Goal: Navigation & Orientation: Find specific page/section

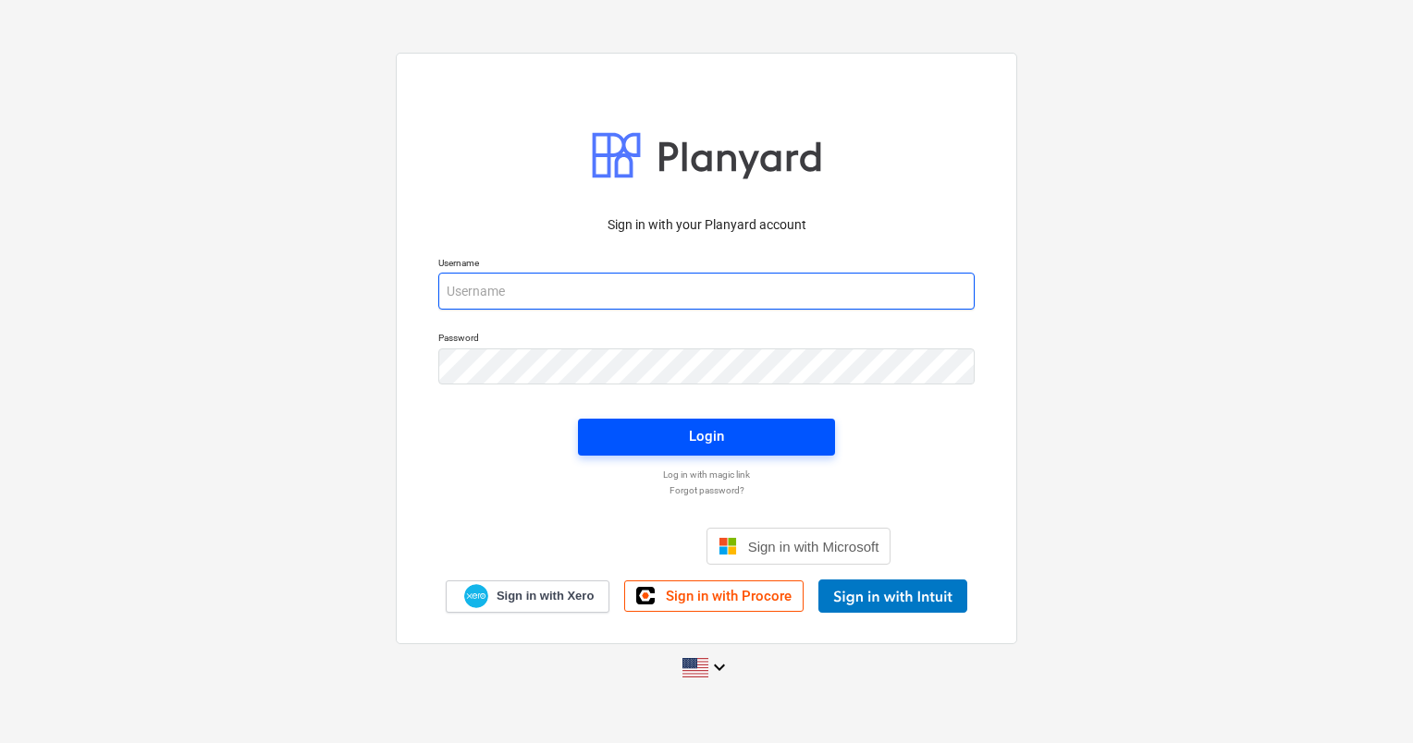
type input "[PERSON_NAME][EMAIL_ADDRESS][DOMAIN_NAME]"
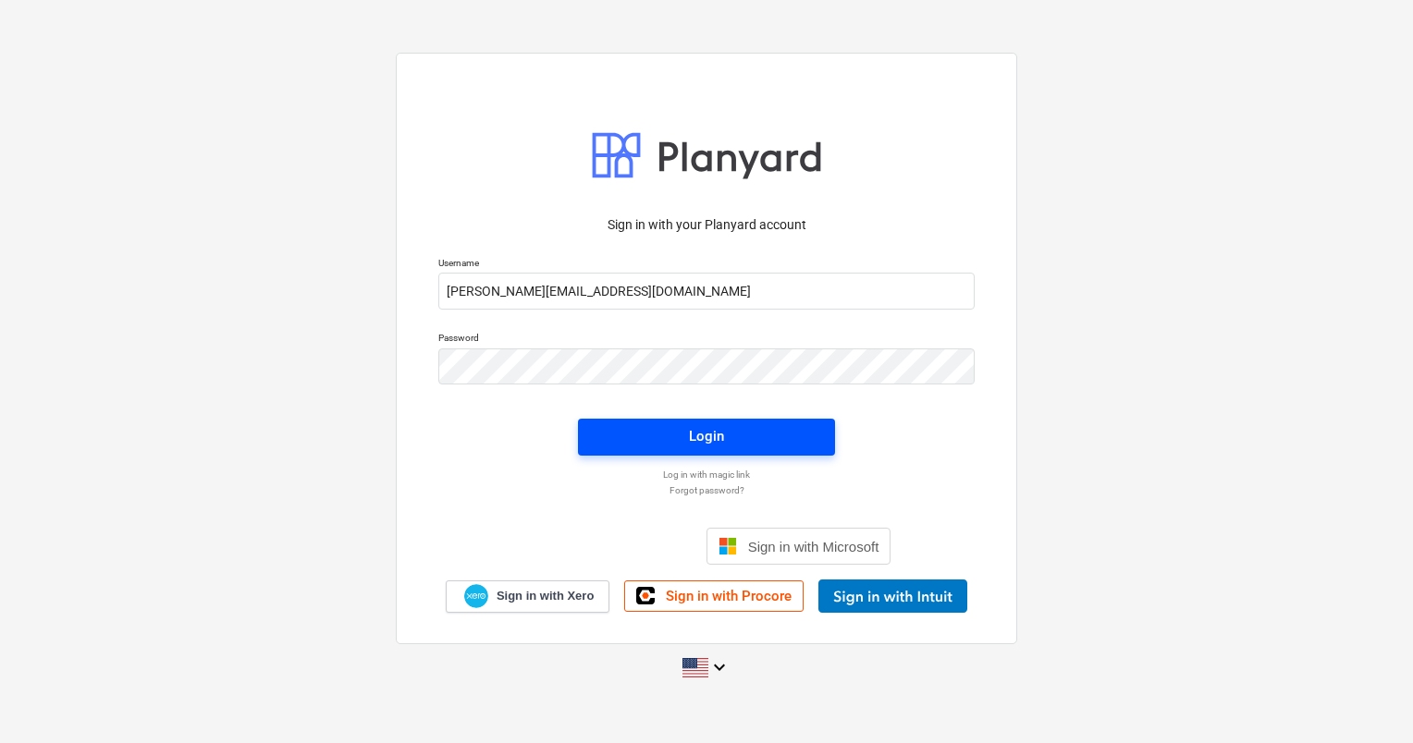
click at [719, 433] on div "Login" at bounding box center [706, 436] width 35 height 24
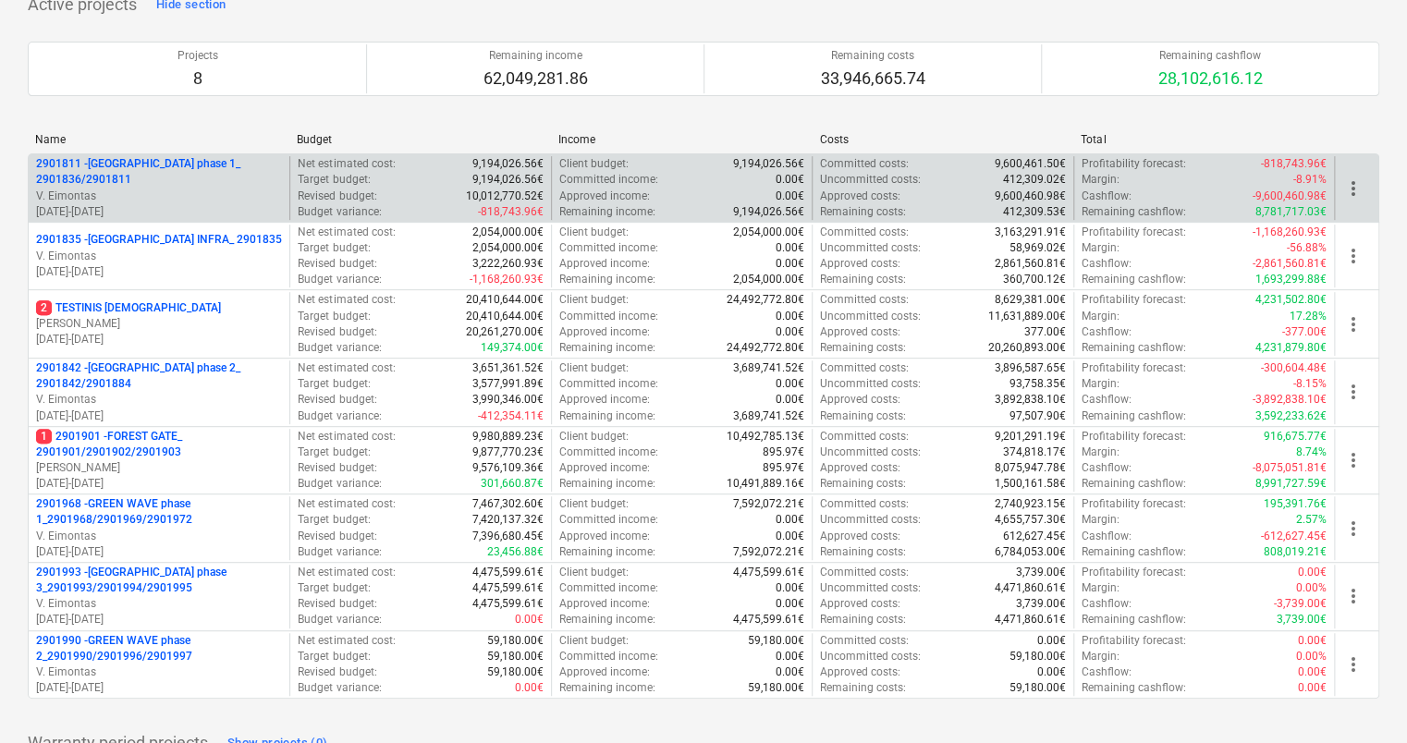
scroll to position [277, 0]
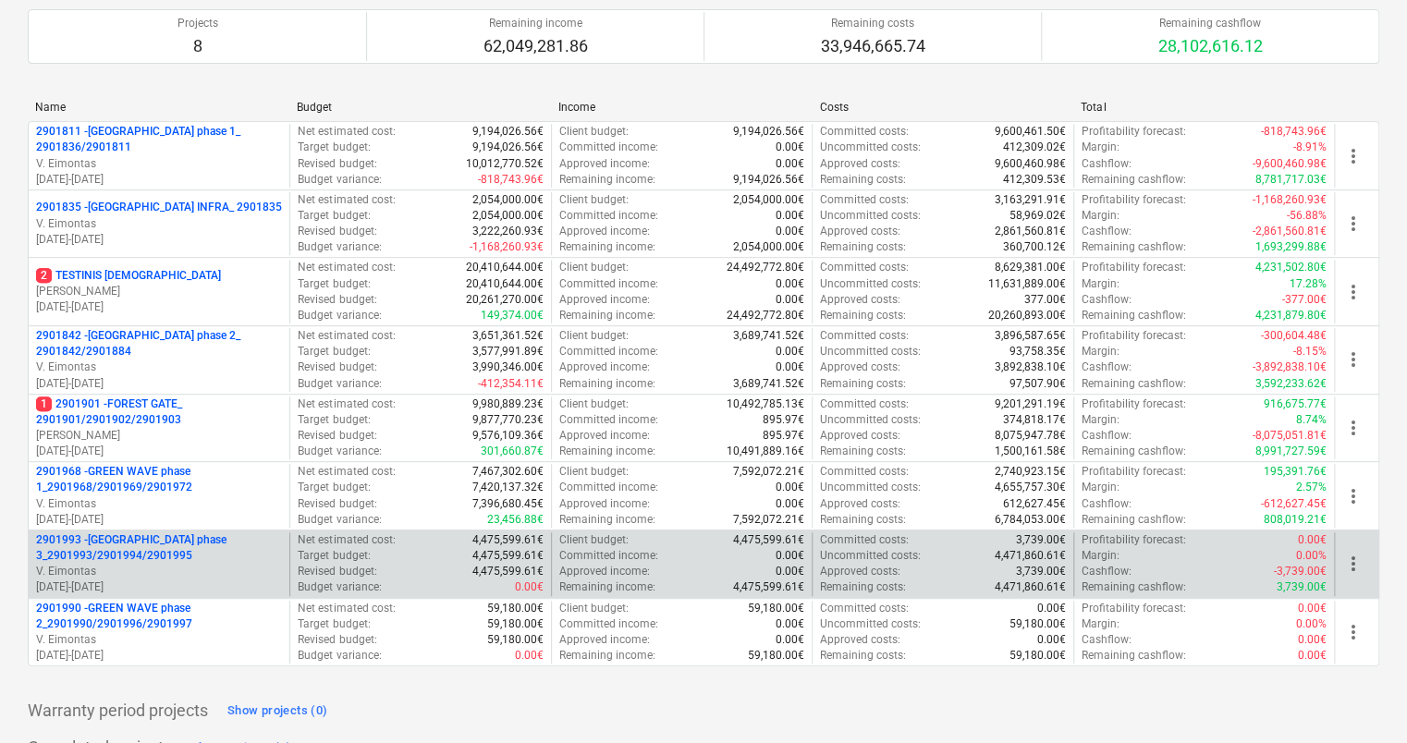
click at [182, 539] on p "2901993 - [GEOGRAPHIC_DATA] phase 3_2901993/2901994/2901995" at bounding box center [159, 548] width 246 height 31
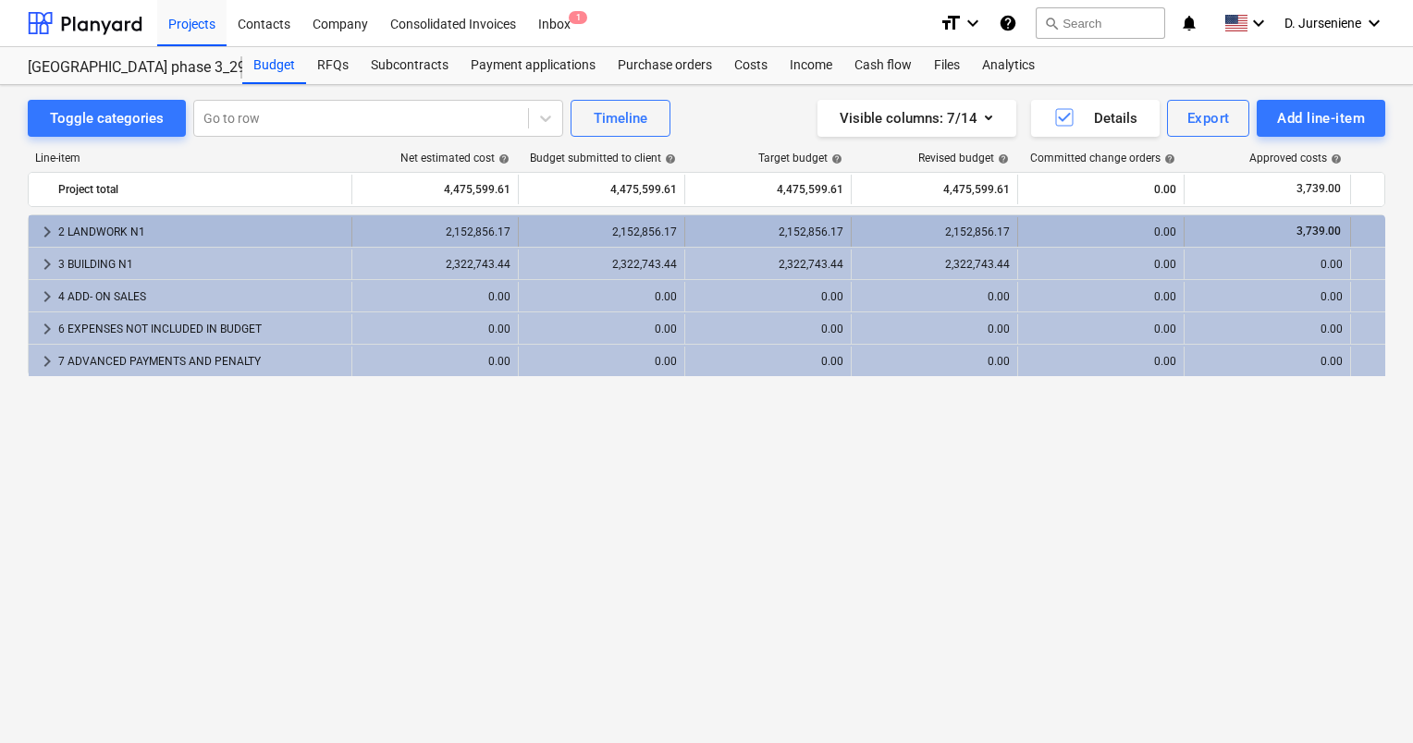
click at [118, 231] on div "2 LANDWORK N1" at bounding box center [201, 232] width 286 height 30
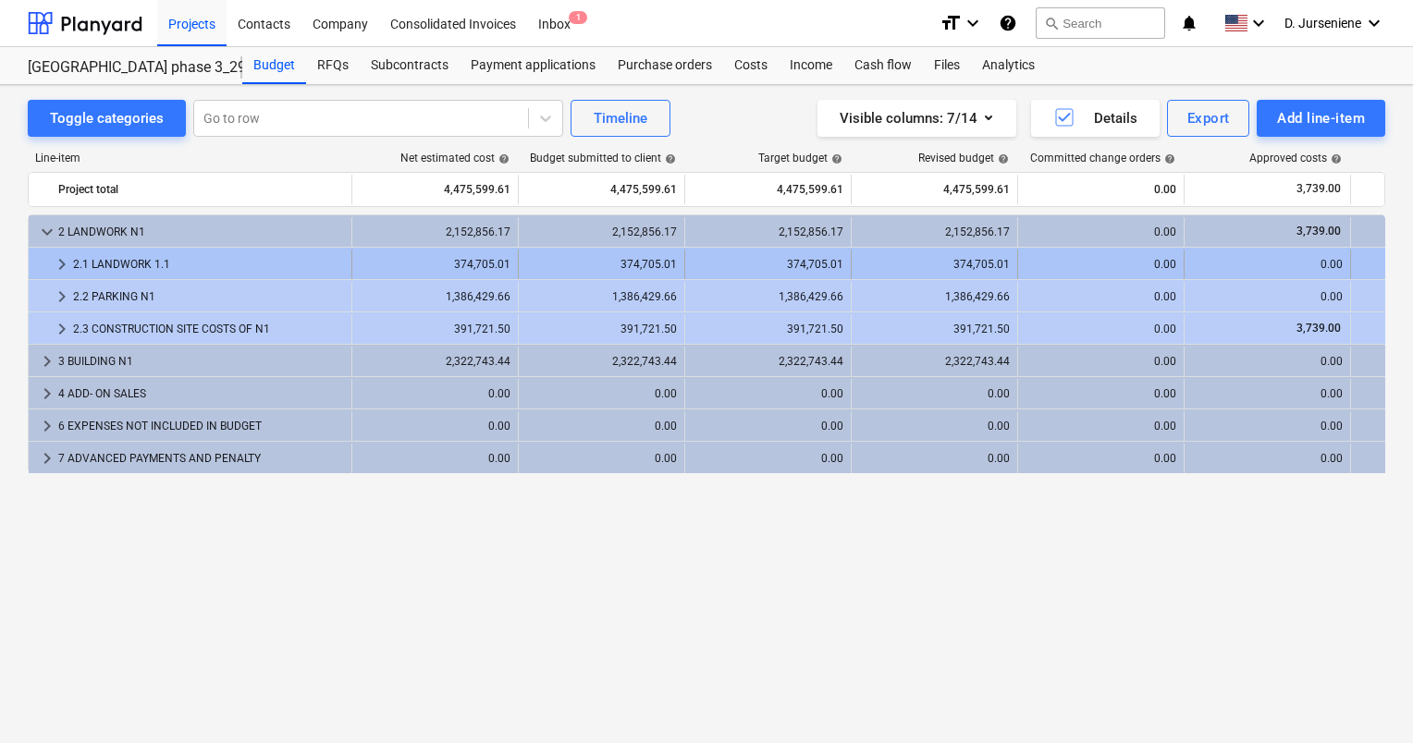
click at [100, 260] on div "2.1 LANDWORK 1.1" at bounding box center [208, 265] width 271 height 30
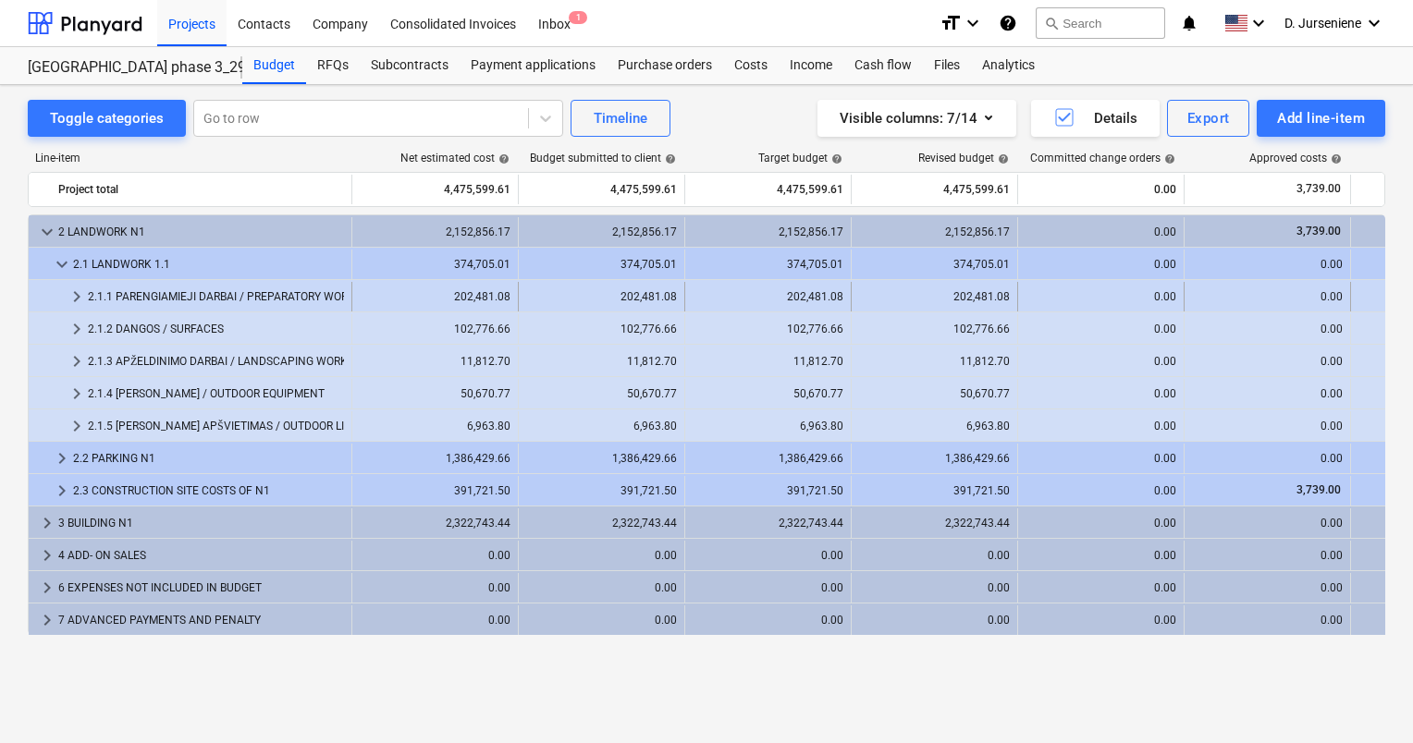
click at [107, 296] on div "2.1.1 PARENGIAMIEJI DARBAI / PREPARATORY WORKS" at bounding box center [216, 297] width 256 height 30
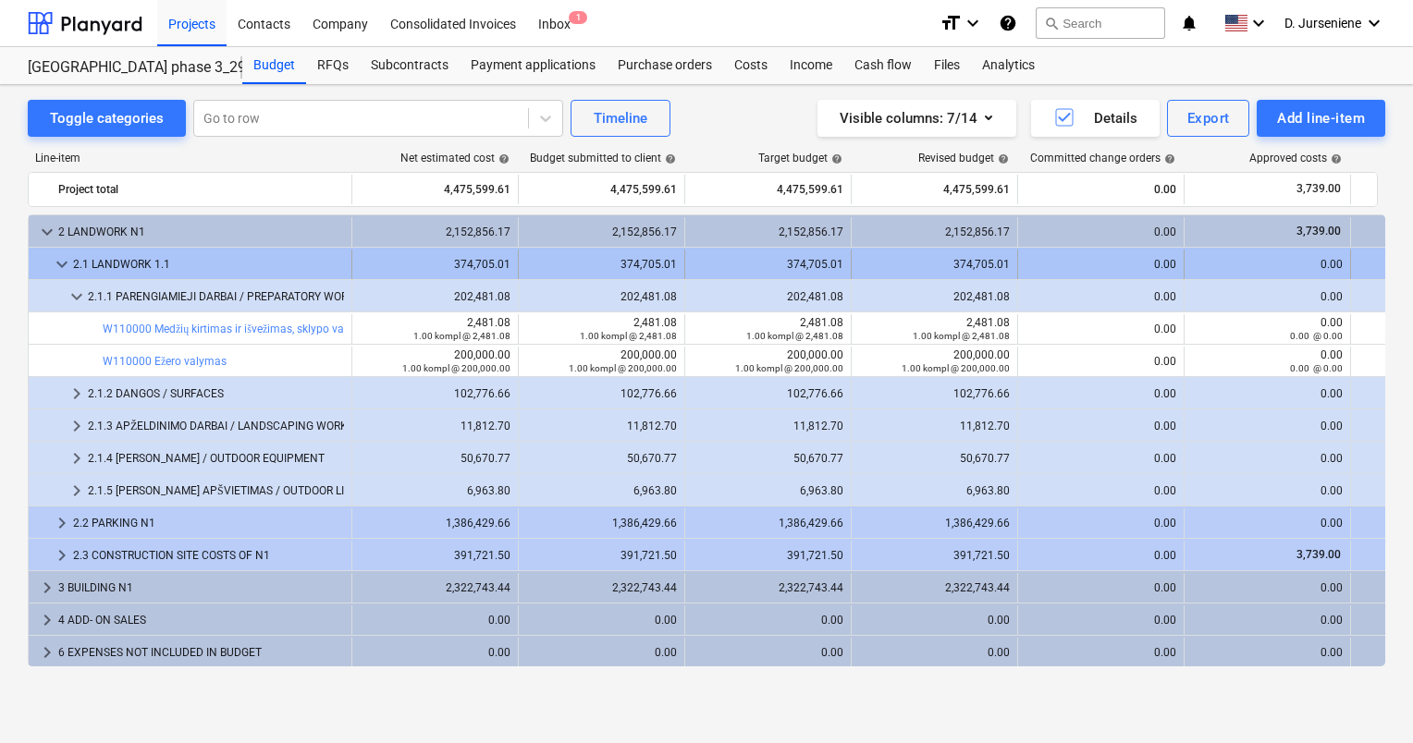
click at [65, 262] on span "keyboard_arrow_down" at bounding box center [62, 264] width 22 height 22
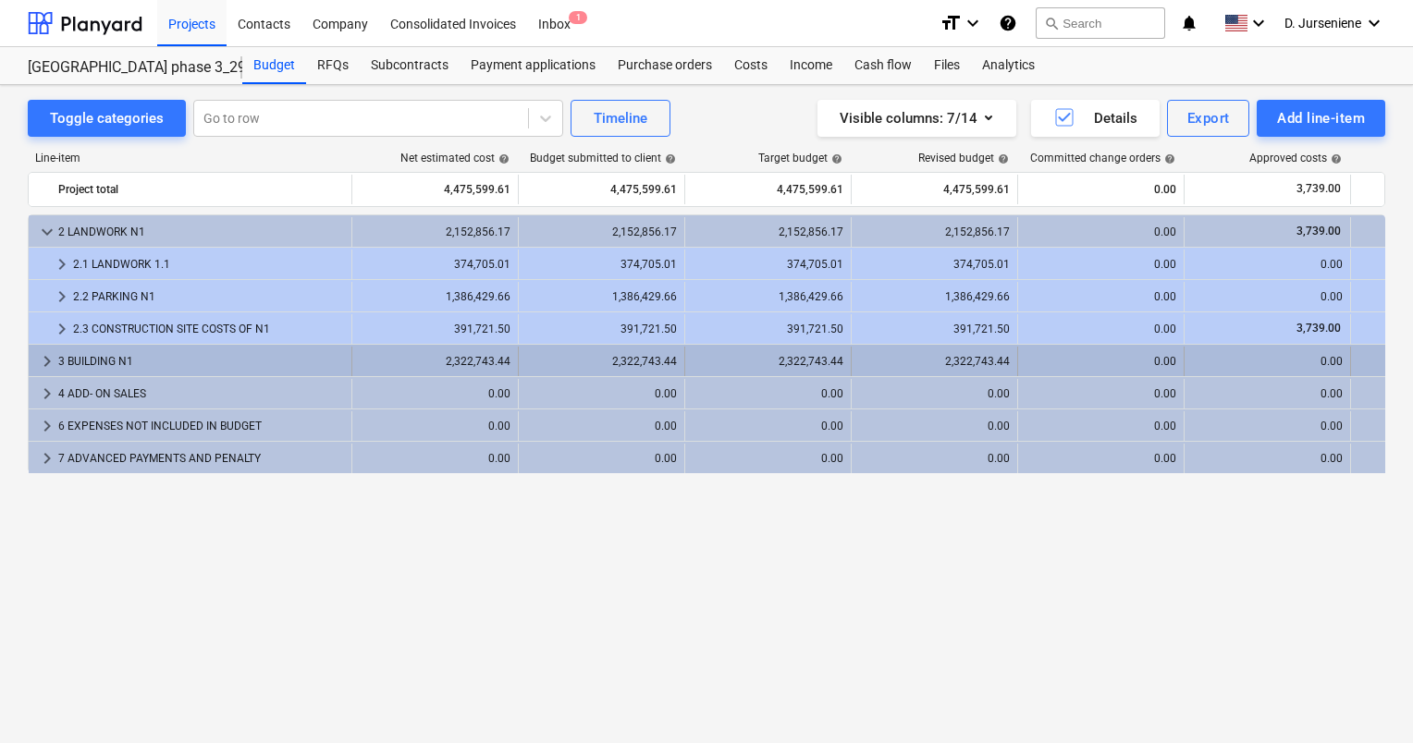
click at [96, 359] on div "3 BUILDING N1" at bounding box center [201, 362] width 286 height 30
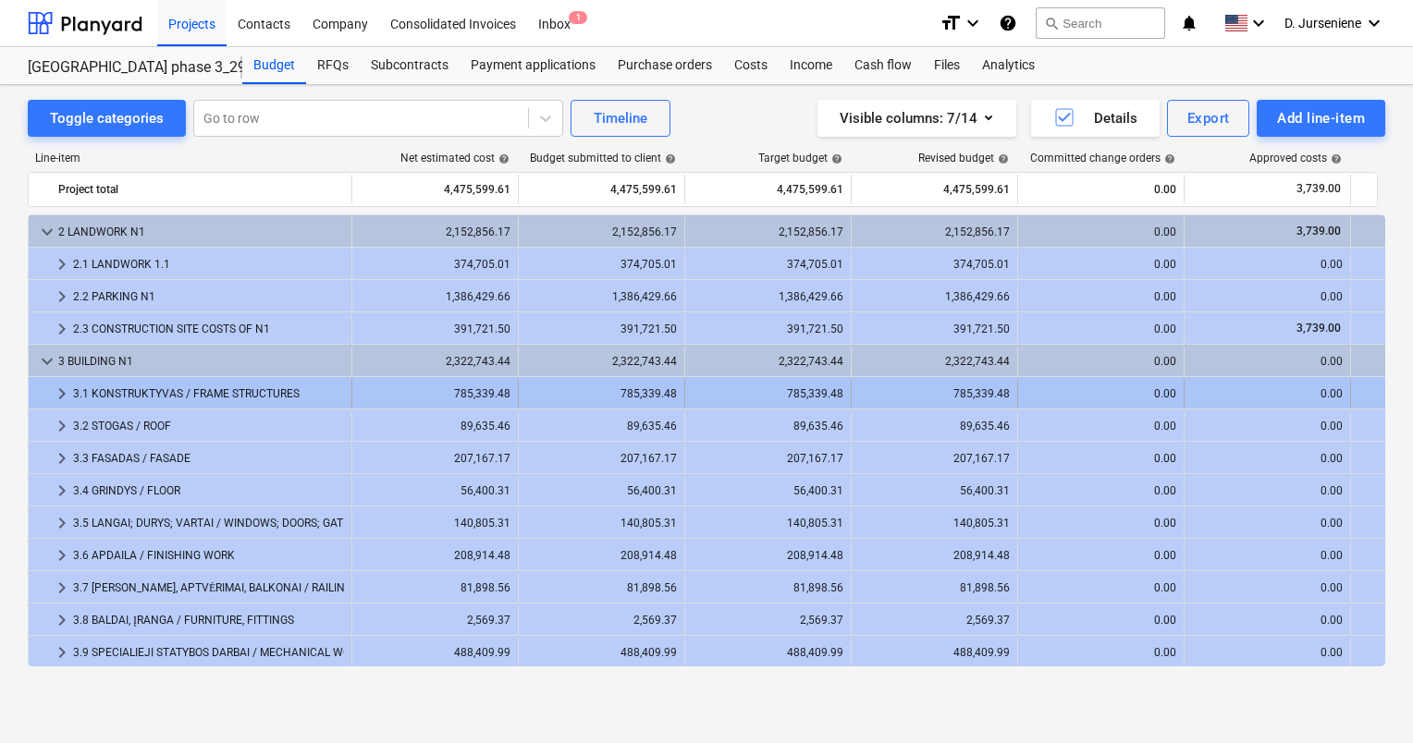
click at [121, 404] on div "3.1 KONSTRUKTYVAS / FRAME STRUCTURES" at bounding box center [208, 394] width 271 height 30
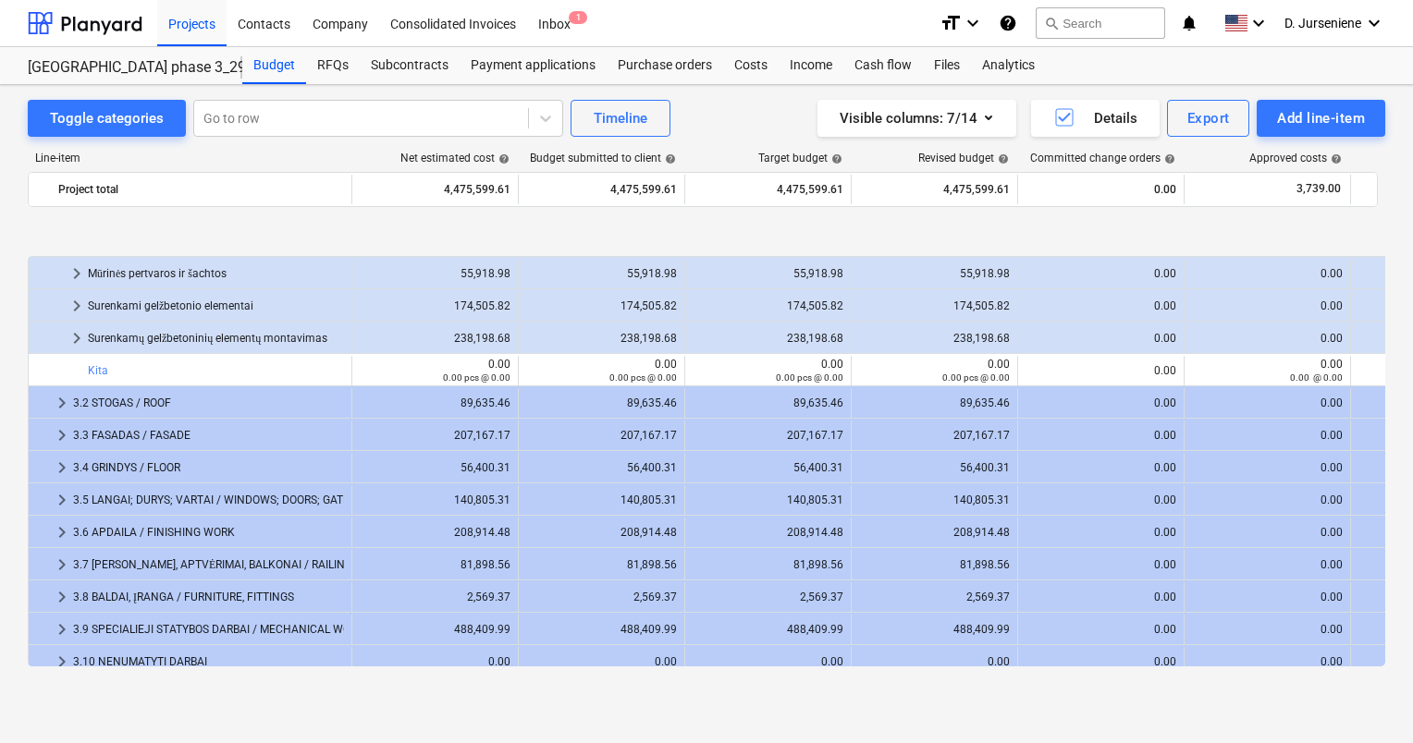
scroll to position [325, 0]
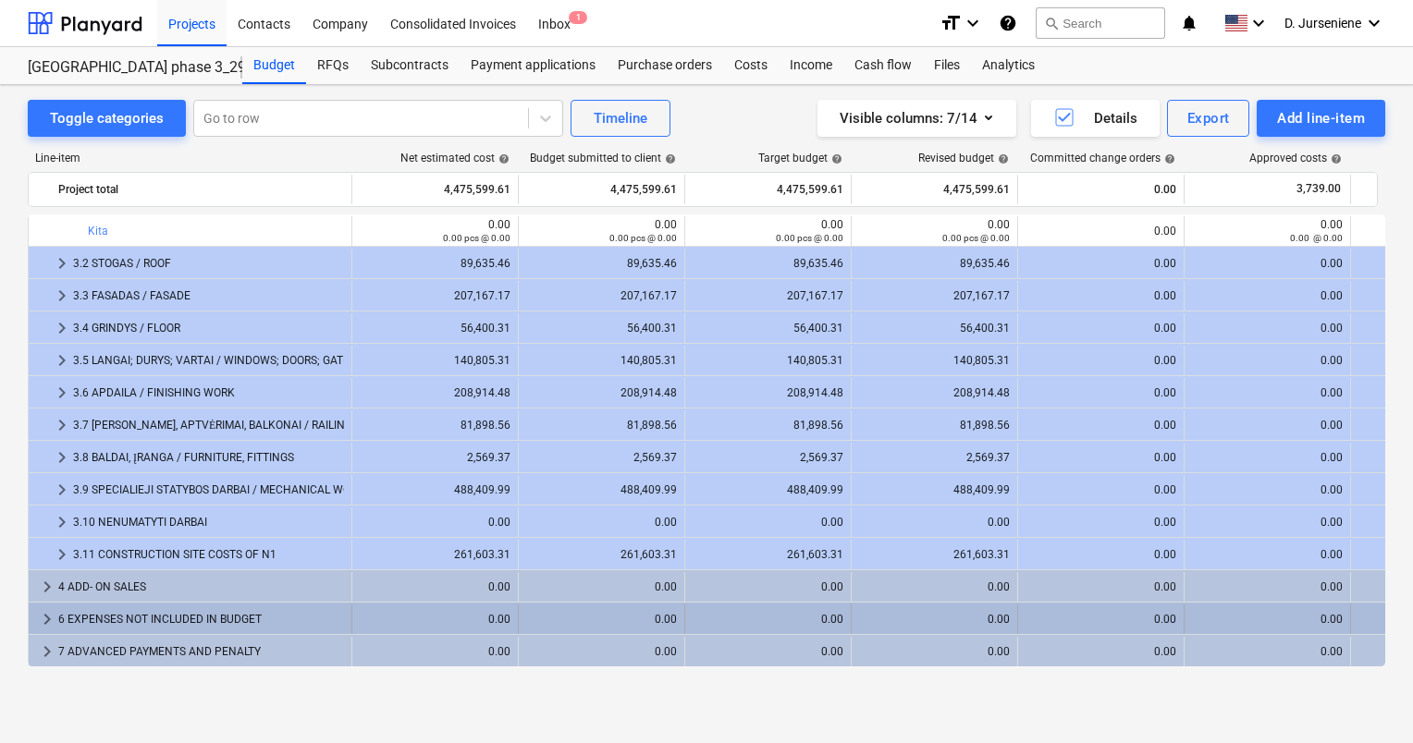
click at [107, 618] on div "6 EXPENSES NOT INCLUDED IN BUDGET" at bounding box center [201, 620] width 286 height 30
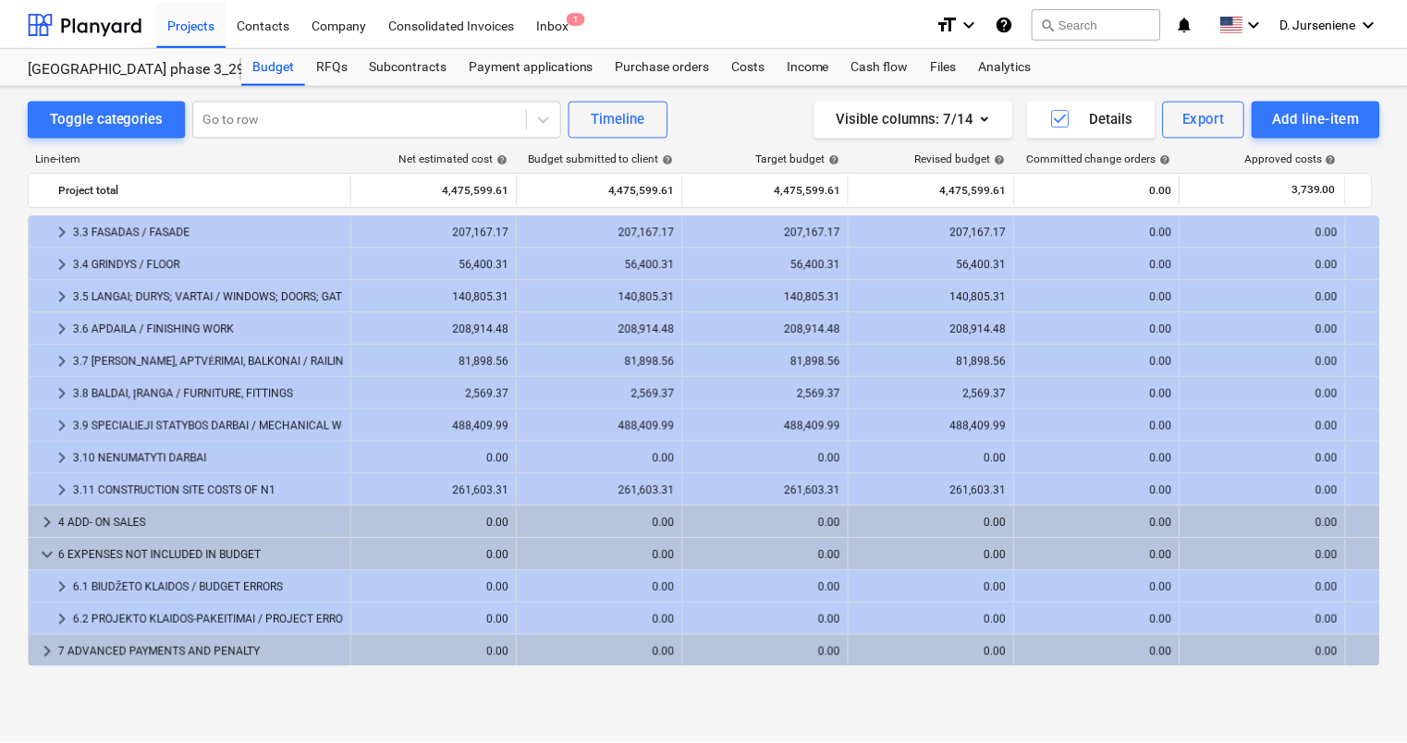
scroll to position [0, 0]
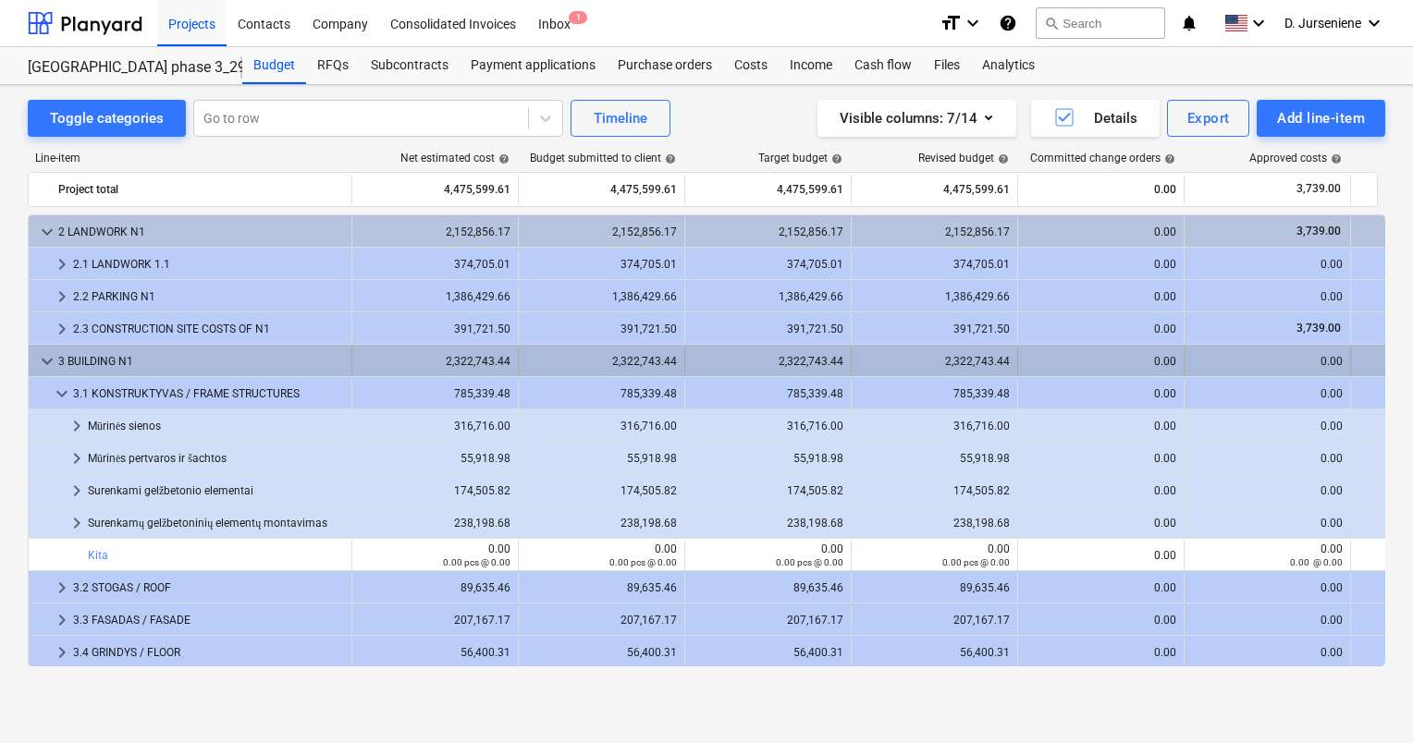
click at [41, 360] on span "keyboard_arrow_down" at bounding box center [47, 361] width 22 height 22
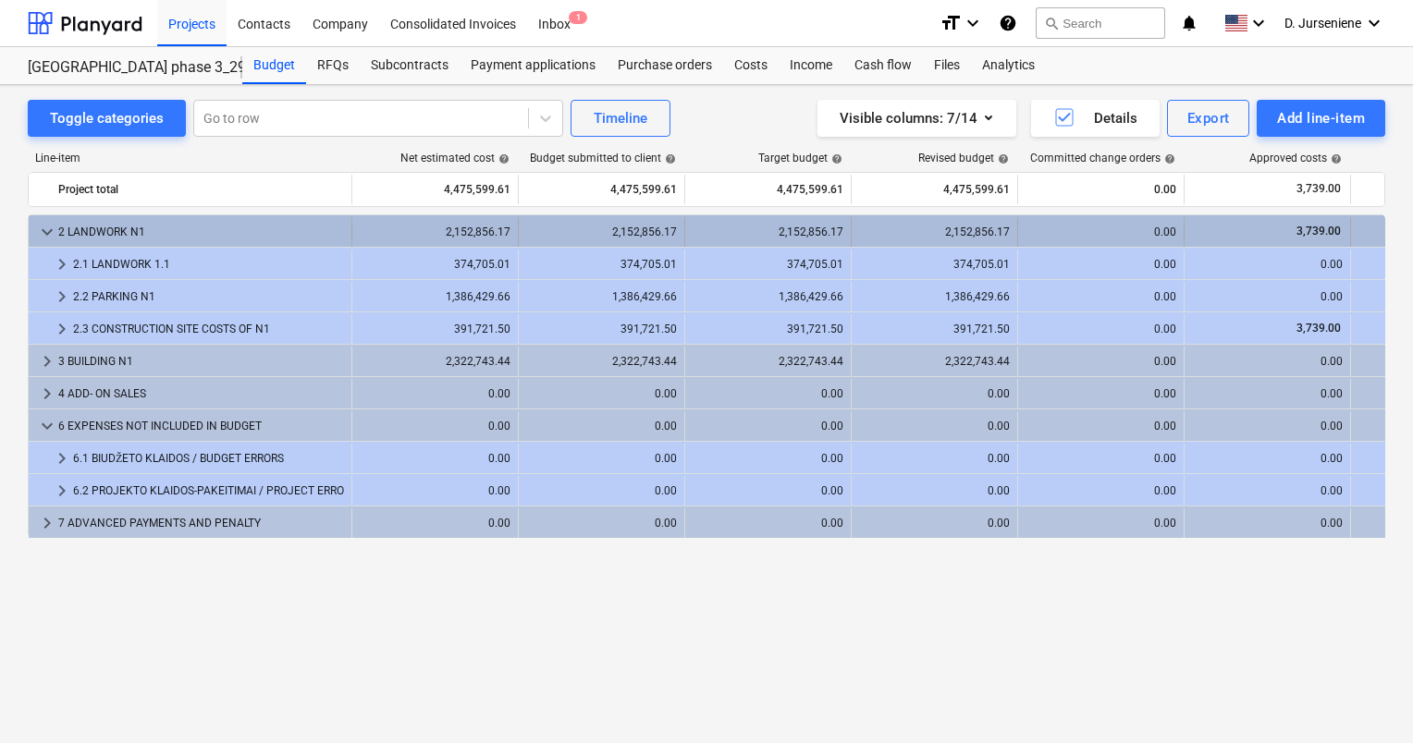
click at [50, 233] on span "keyboard_arrow_down" at bounding box center [47, 232] width 22 height 22
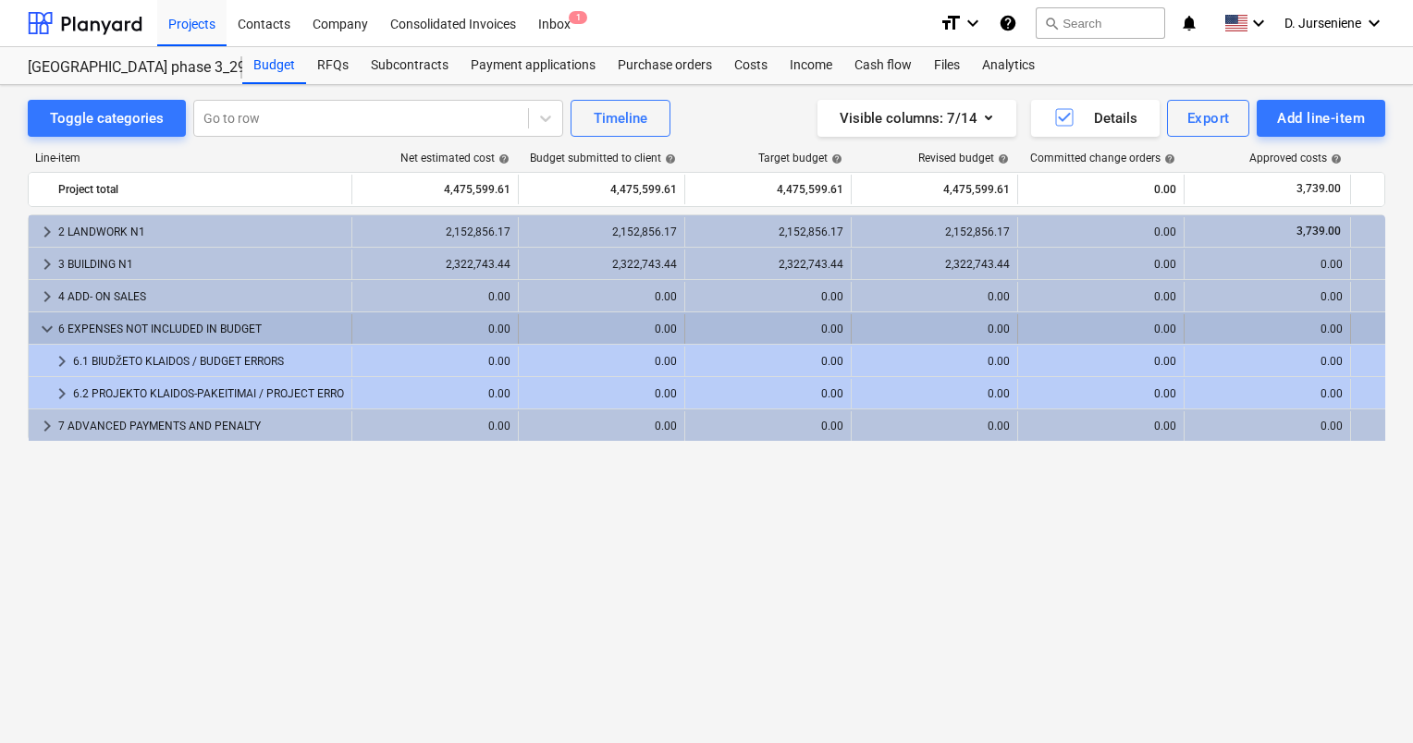
click at [48, 325] on span "keyboard_arrow_down" at bounding box center [47, 329] width 22 height 22
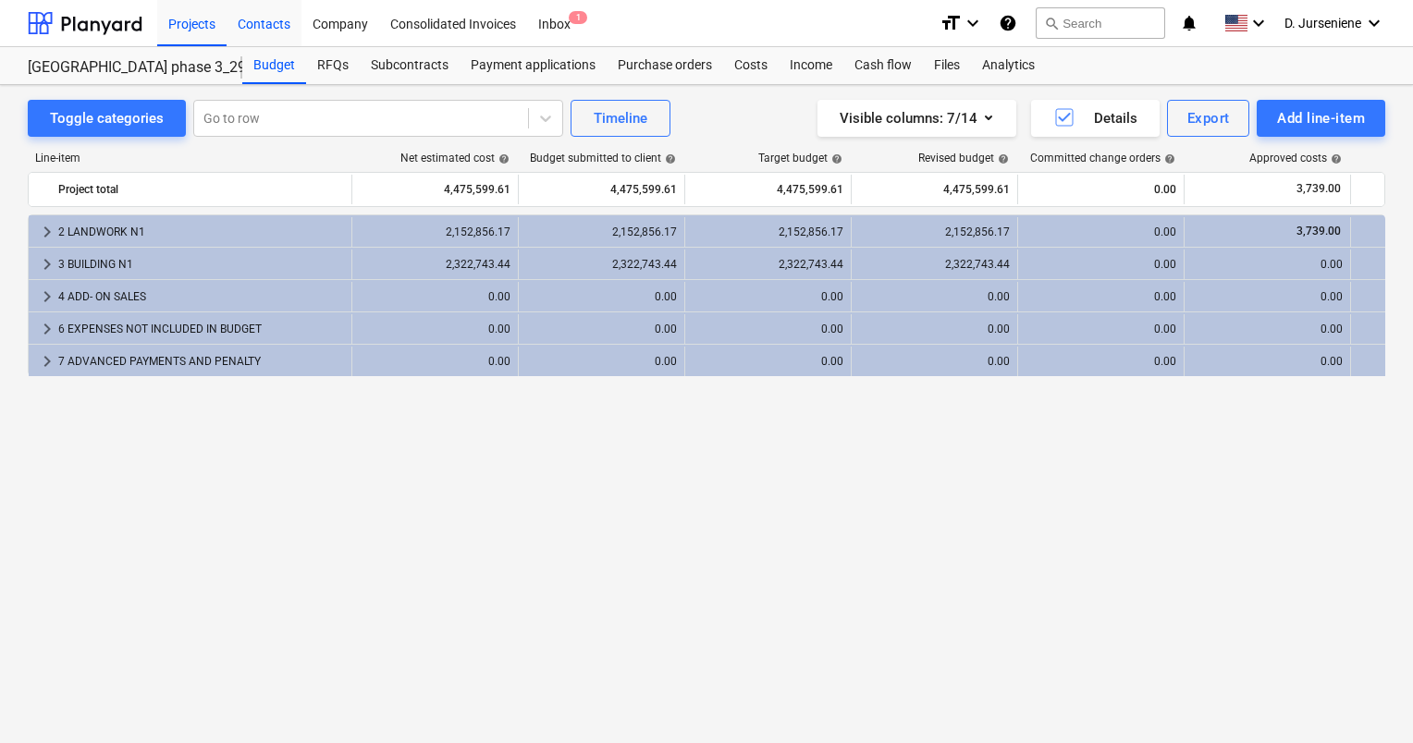
click at [257, 22] on div "Contacts" at bounding box center [264, 22] width 75 height 47
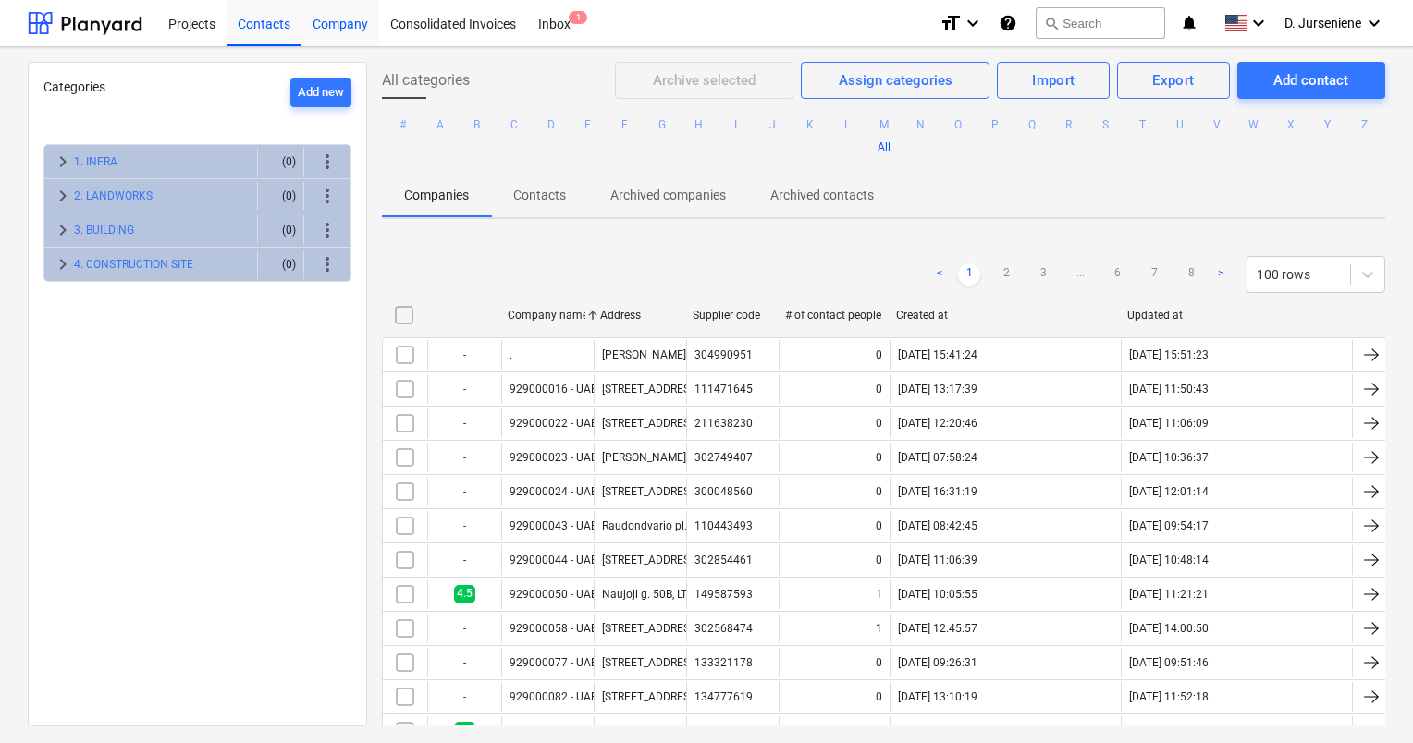
click at [334, 31] on div "Company" at bounding box center [340, 22] width 78 height 47
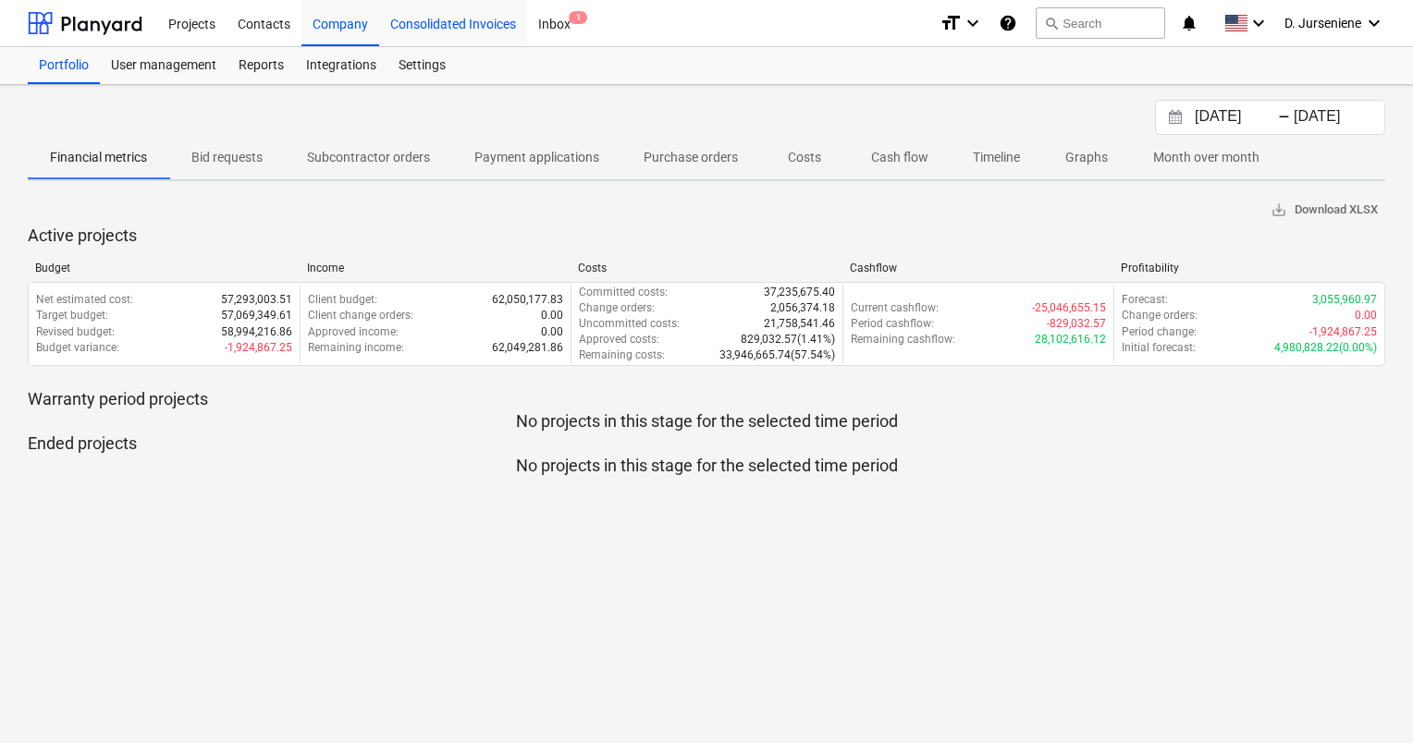
click at [417, 33] on div "Consolidated Invoices" at bounding box center [453, 22] width 148 height 47
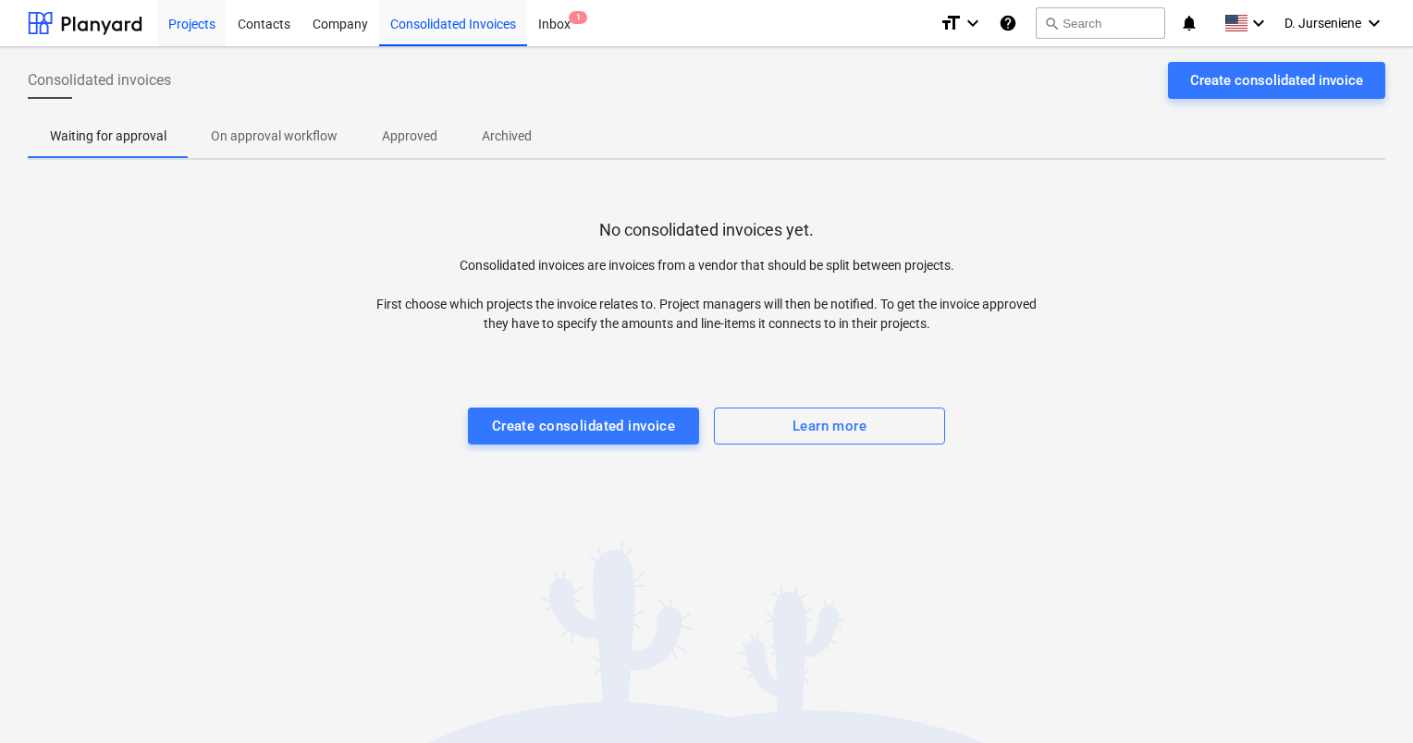
click at [174, 24] on div "Projects" at bounding box center [191, 22] width 69 height 47
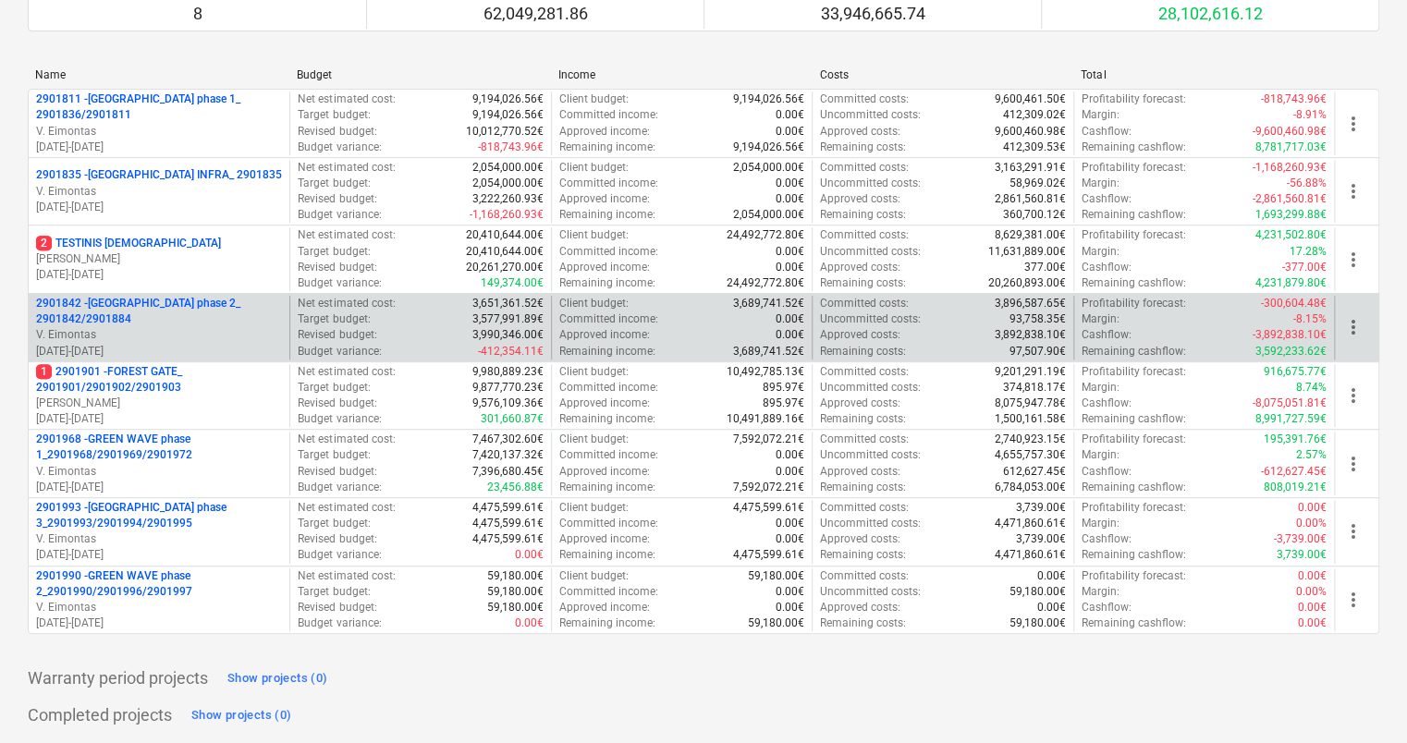
scroll to position [370, 0]
